Goal: Transaction & Acquisition: Purchase product/service

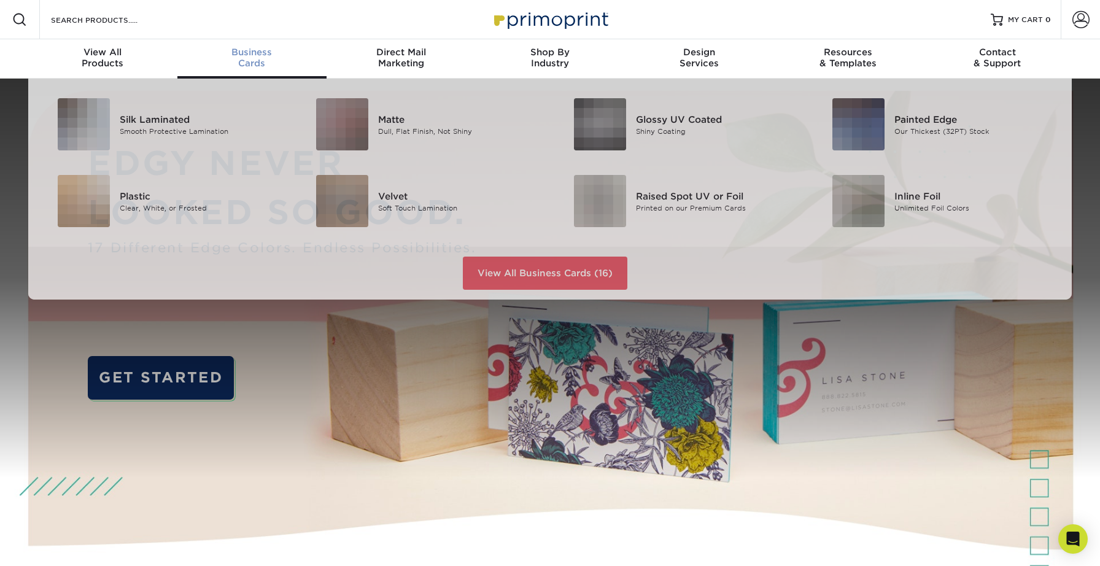
click at [236, 58] on div "Business Cards" at bounding box center [251, 58] width 149 height 22
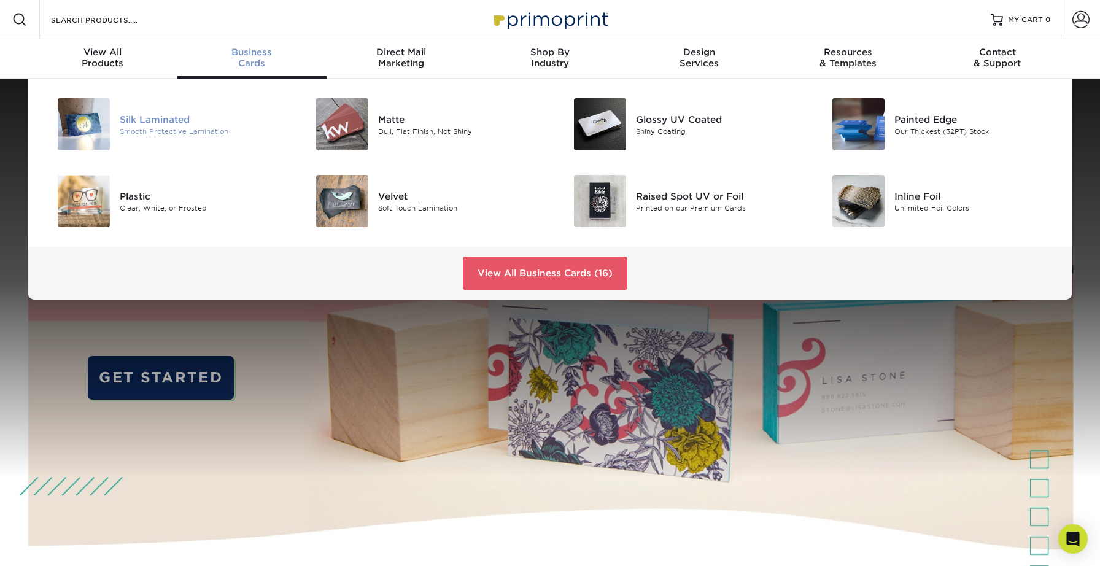
click at [147, 133] on div "Smooth Protective Lamination" at bounding box center [201, 131] width 163 height 10
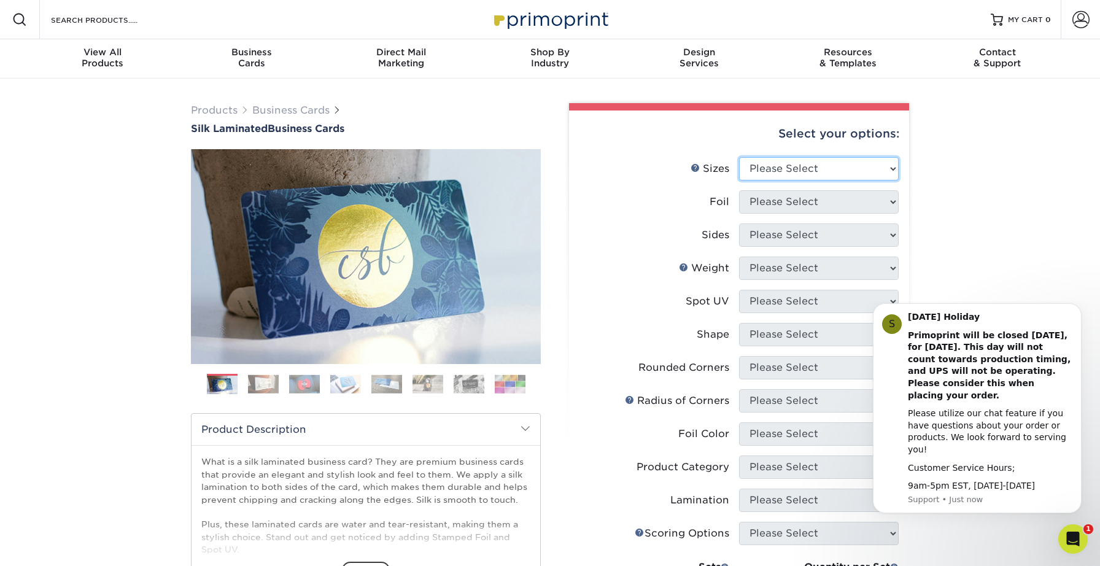
select select "2.00x3.50"
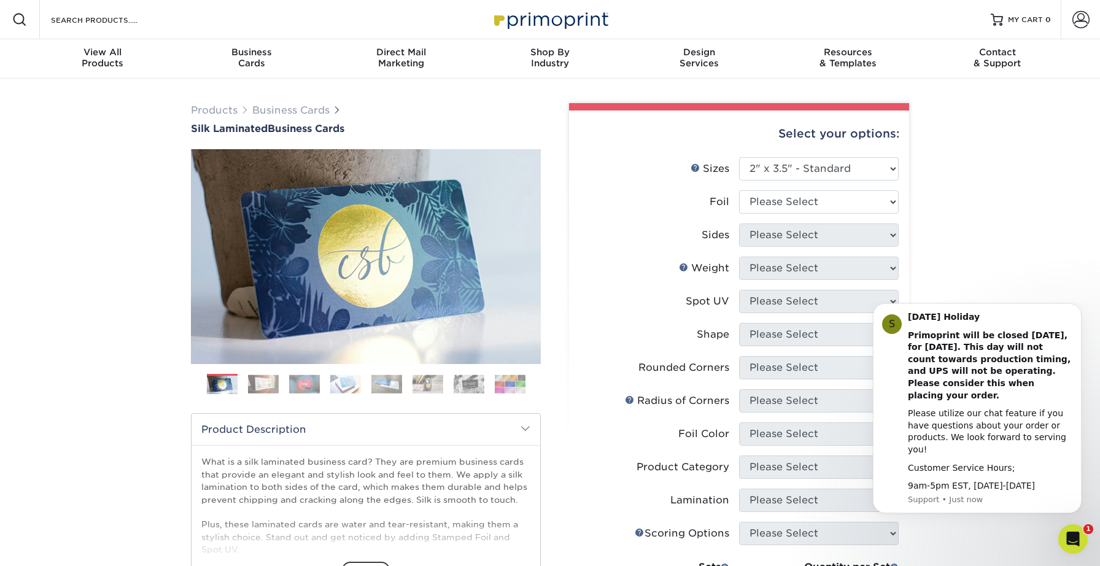
click at [945, 226] on div "Products Business Cards Silk Laminated Business Cards Previous Next" at bounding box center [550, 467] width 1100 height 776
select select "0"
select select "13abbda7-1d64-4f25-8bb2-c179b224825d"
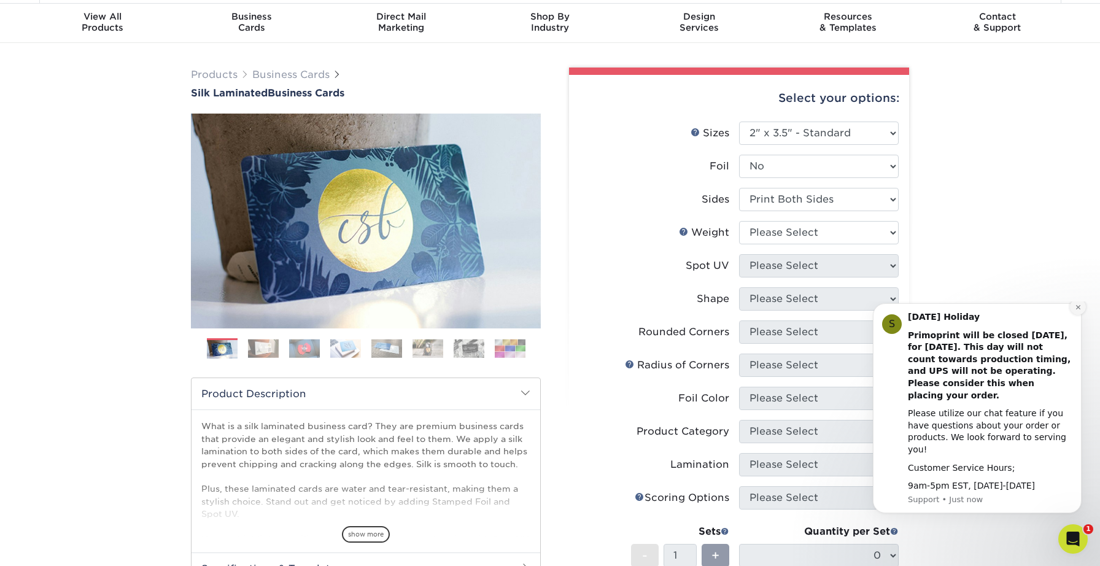
click at [1071, 315] on button "Dismiss notification" at bounding box center [1078, 307] width 16 height 16
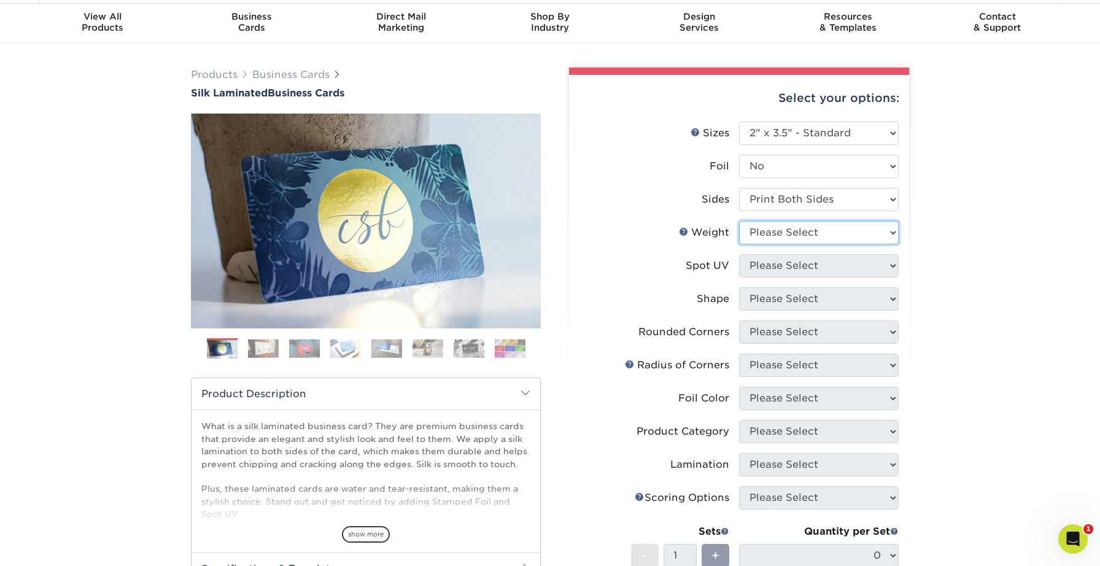
select select "16PT"
click at [982, 237] on div "Products Business Cards Silk Laminated Business Cards Previous Next" at bounding box center [550, 431] width 1100 height 776
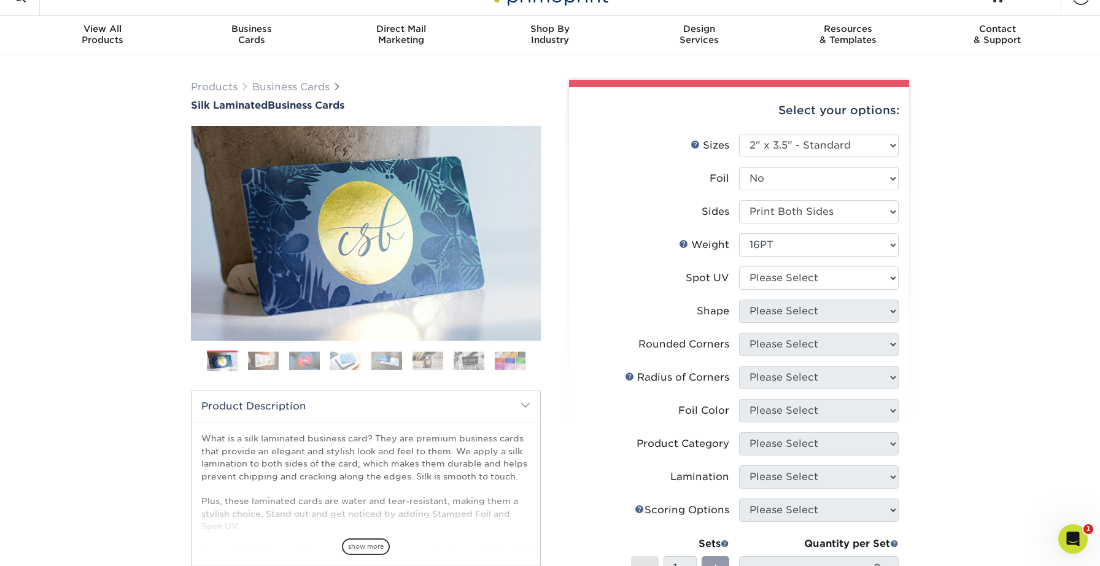
scroll to position [0, 0]
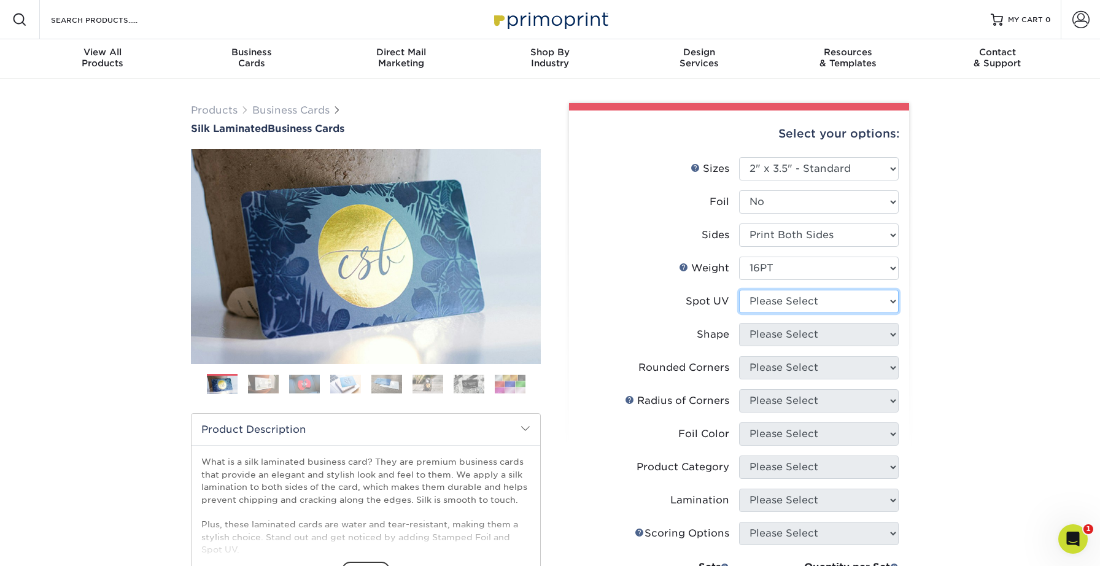
select select "1"
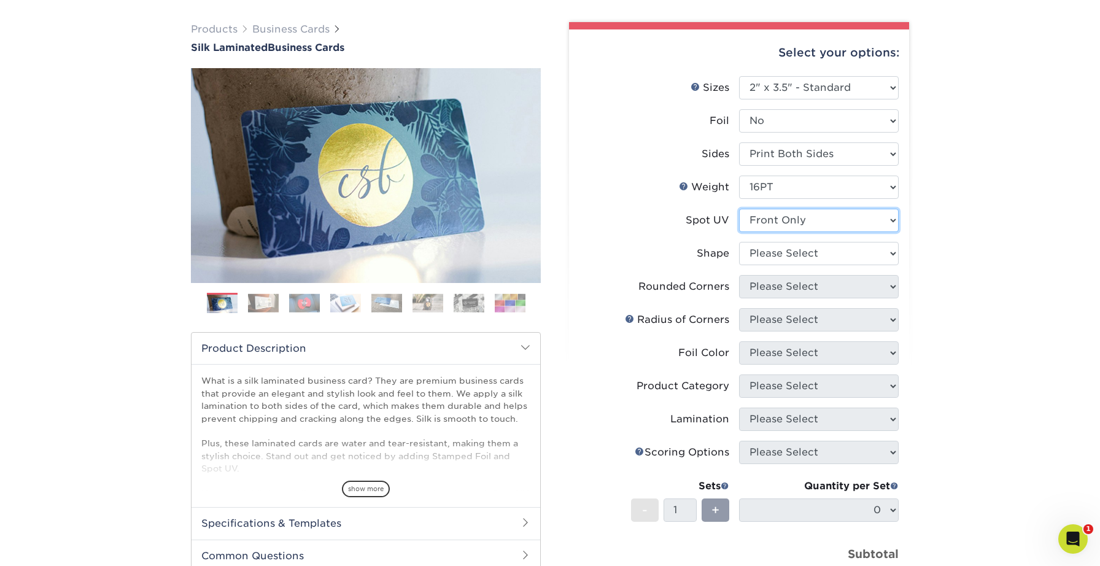
scroll to position [149, 0]
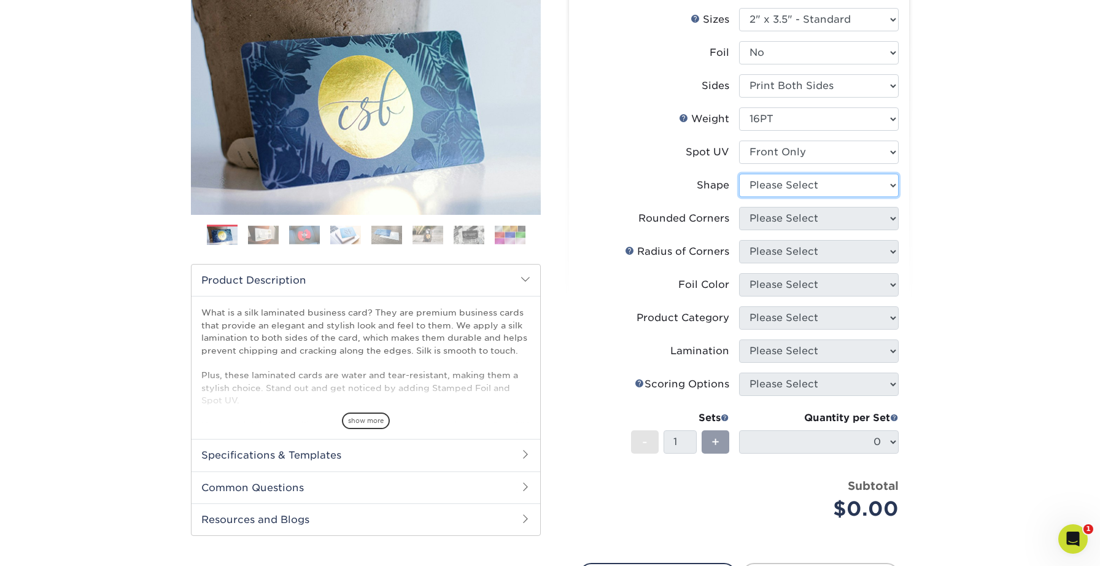
select select "standard"
select select "7672df9e-0e0a-464d-8e1f-920c575e4da3"
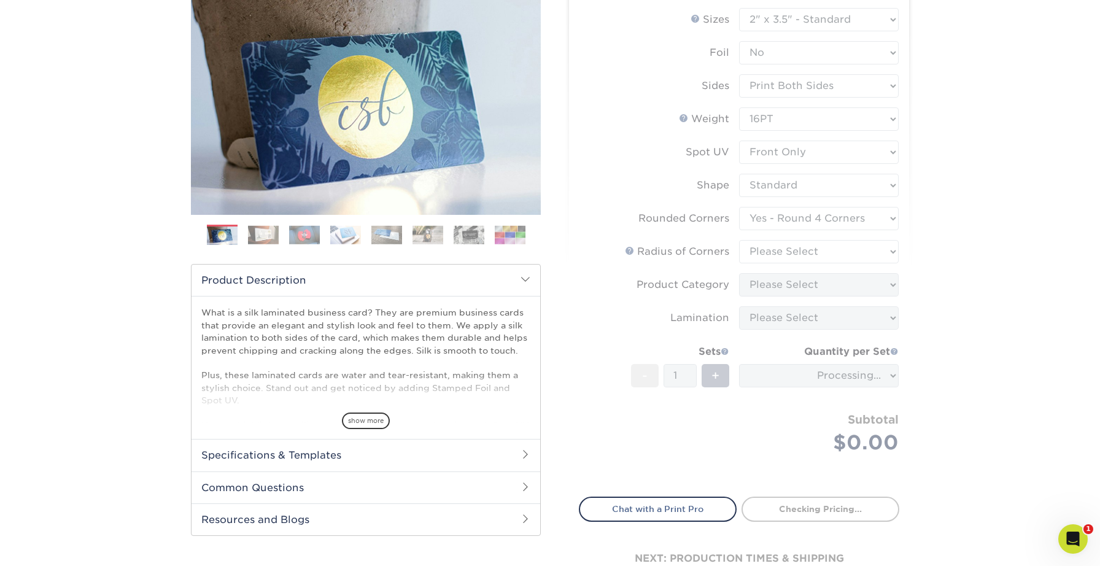
click at [769, 245] on form "Sizes Help Sizes Please Select 1.5" x 3.5" - Mini 1.75" x 3.5" - Mini 2" x 2" -…" at bounding box center [739, 245] width 320 height 474
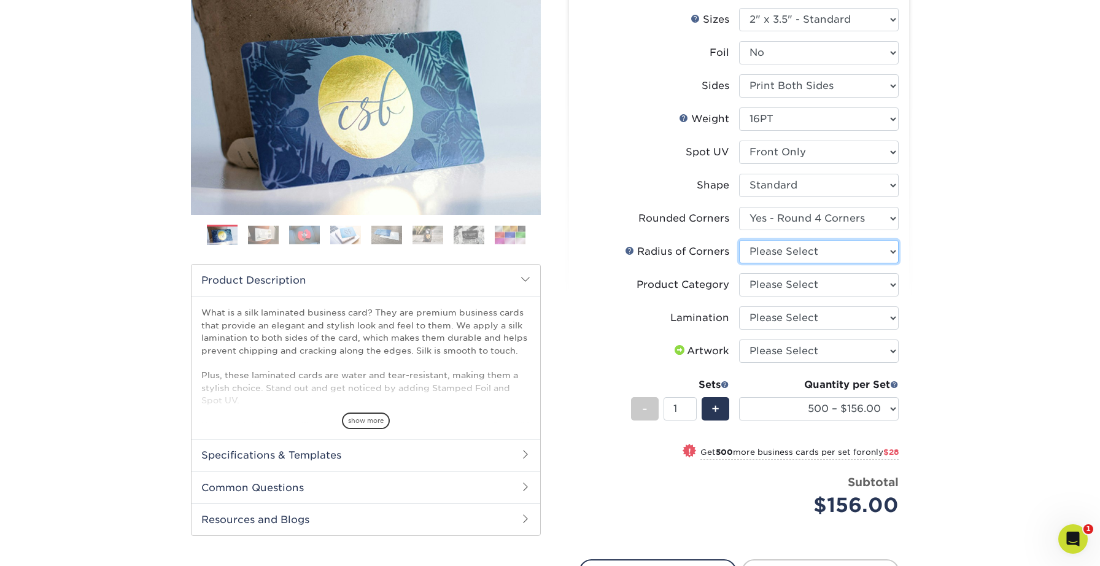
select select "589680c7-ee9a-431b-9d12-d7aeb1386a97"
select select "3b5148f1-0588-4f88-a218-97bcfdce65c1"
select select "ccacb42f-45f7-42d3-bbd3-7c8421cf37f0"
select select "upload"
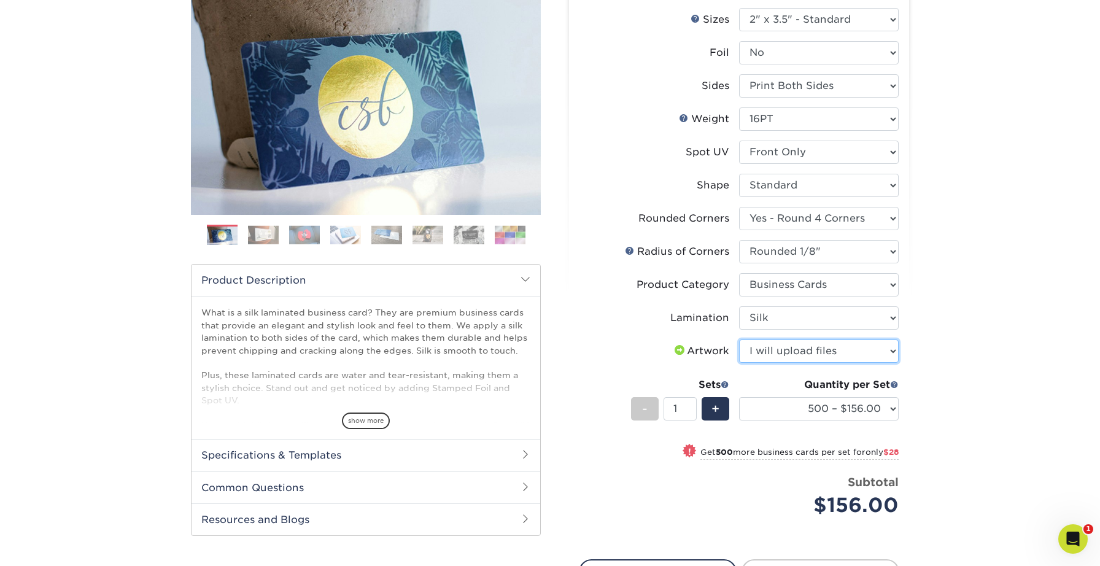
drag, startPoint x: 805, startPoint y: 353, endPoint x: 963, endPoint y: 307, distance: 165.3
click at [961, 325] on div "Products Business Cards Silk Laminated Business Cards Previous Next" at bounding box center [550, 315] width 1100 height 773
